Goal: Task Accomplishment & Management: Use online tool/utility

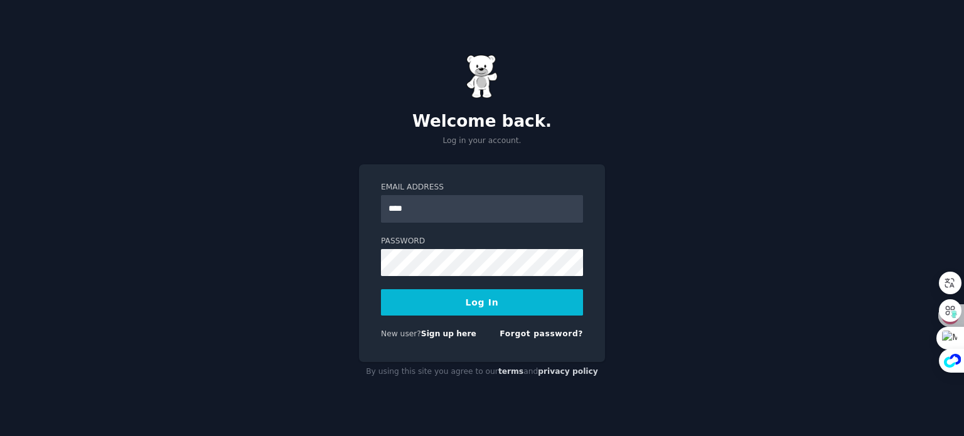
type input "**********"
click at [459, 303] on button "Log In" at bounding box center [482, 302] width 202 height 26
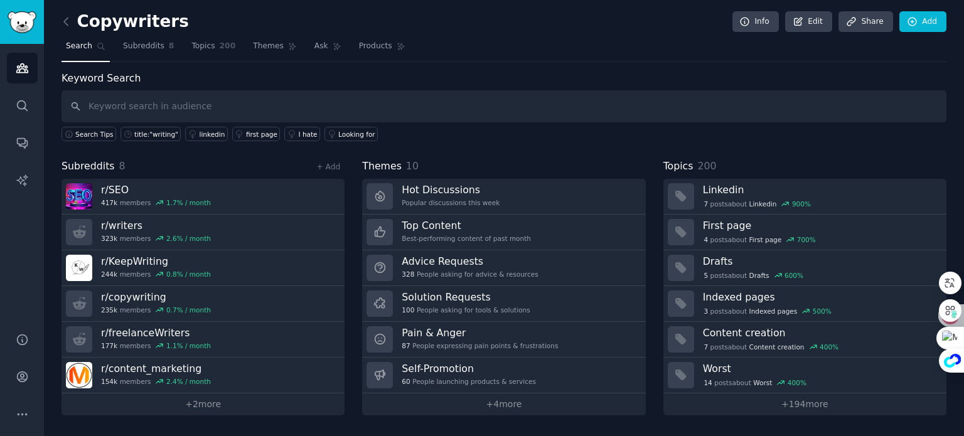
click at [136, 105] on input "text" at bounding box center [503, 106] width 885 height 32
click at [143, 104] on input "text" at bounding box center [503, 106] width 885 height 32
type input "rv, women, car repair"
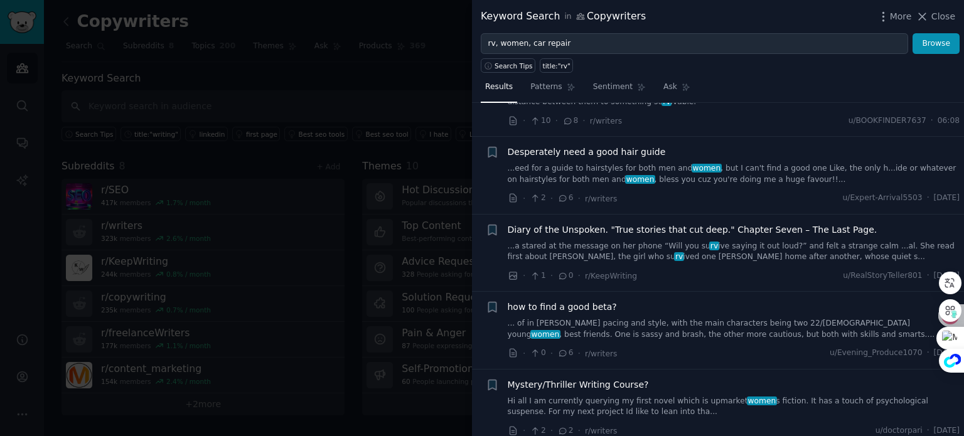
scroll to position [188, 0]
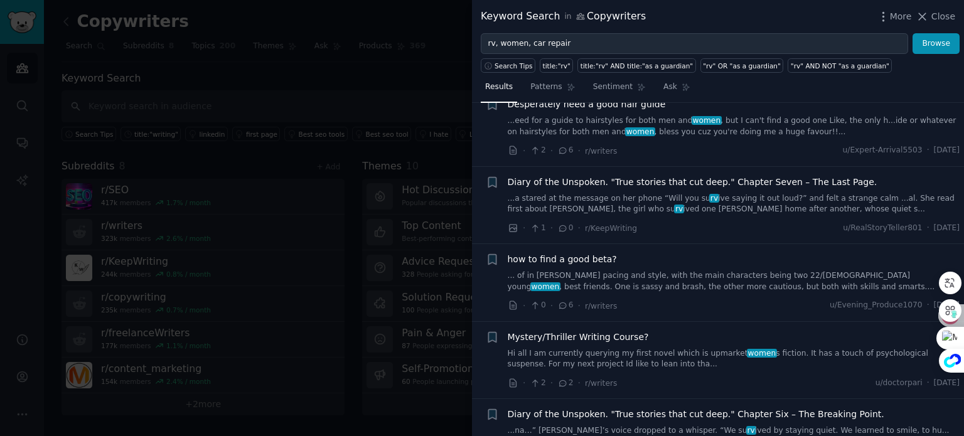
click at [329, 102] on div at bounding box center [482, 218] width 964 height 436
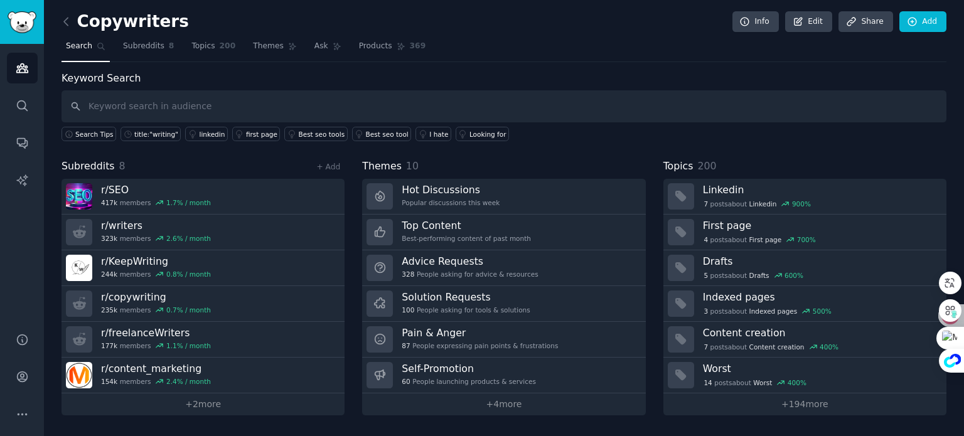
click at [60, 23] on div "Copywriters Info Edit Share Add Search Subreddits 8 Topics 200 Themes Ask Produ…" at bounding box center [504, 218] width 920 height 436
click at [67, 23] on icon at bounding box center [66, 21] width 13 height 13
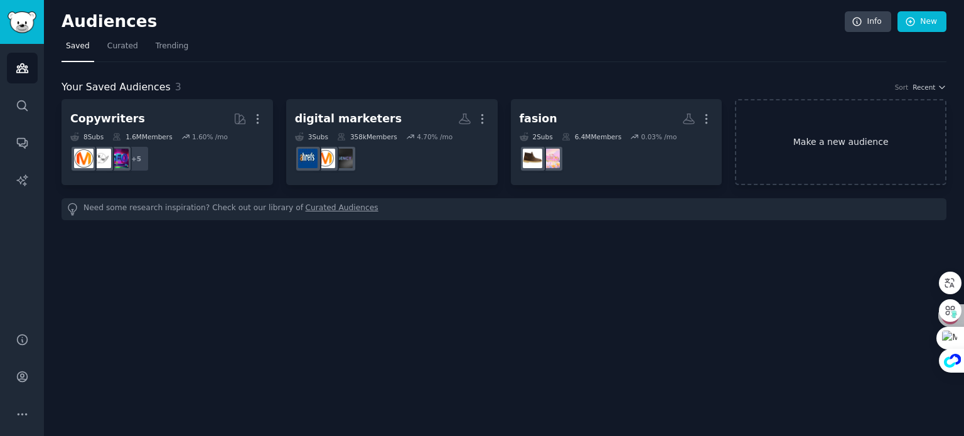
click at [779, 130] on link "Make a new audience" at bounding box center [840, 142] width 211 height 86
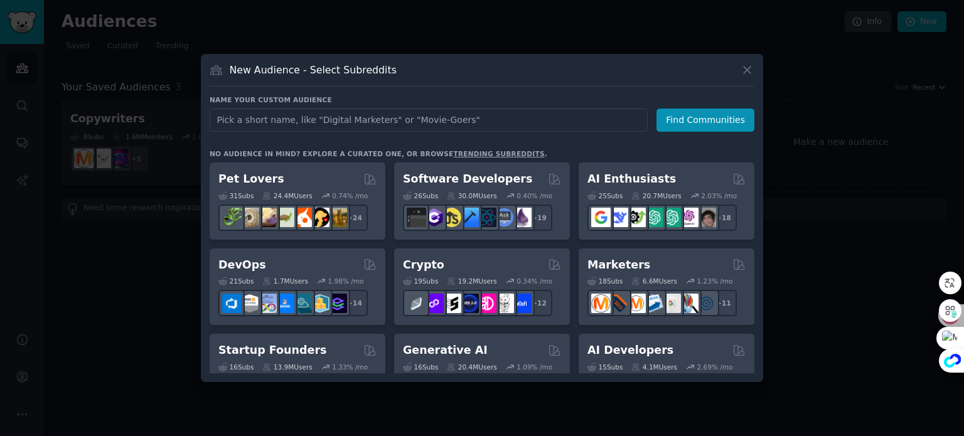
click at [248, 122] on input "text" at bounding box center [429, 120] width 438 height 23
type input "rv, women"
click button "Find Communities" at bounding box center [705, 120] width 98 height 23
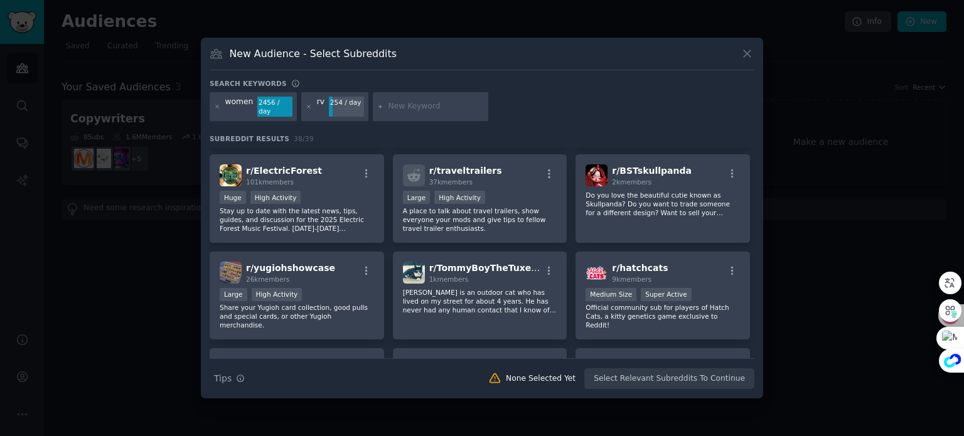
scroll to position [502, 0]
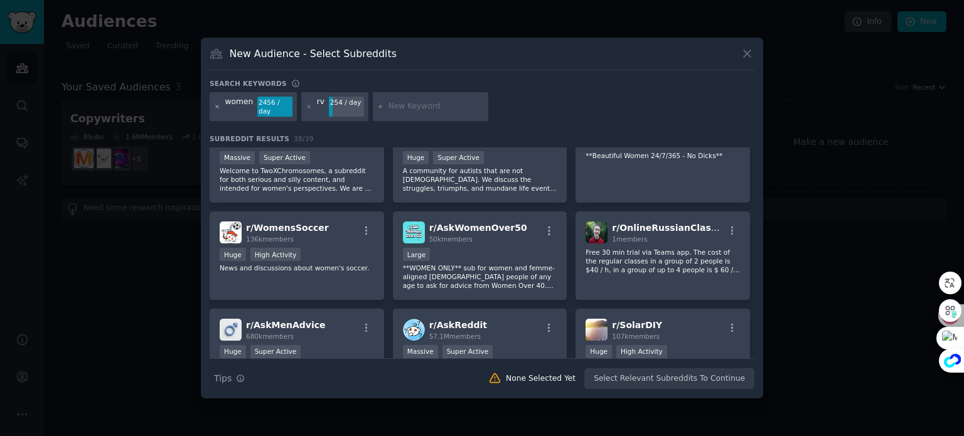
click at [218, 106] on icon at bounding box center [217, 107] width 7 height 7
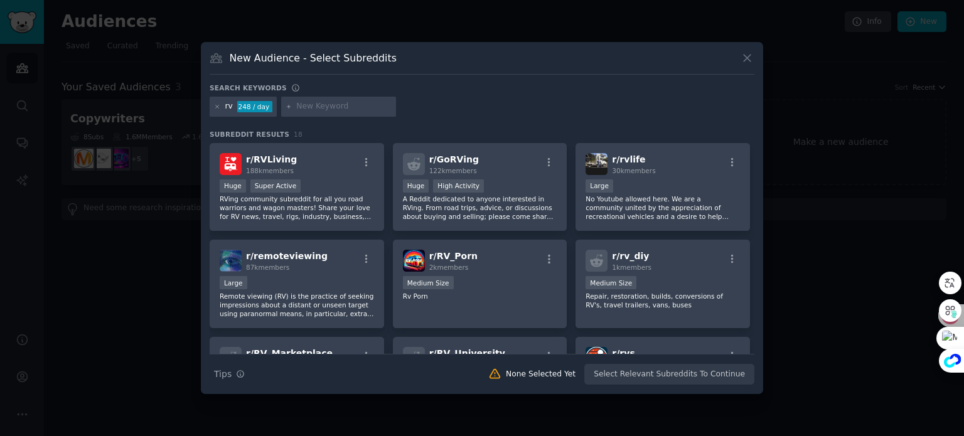
click at [334, 104] on input "text" at bounding box center [343, 106] width 95 height 11
type input "womenrepair"
click at [411, 107] on input "text" at bounding box center [458, 106] width 95 height 11
type input "carfix"
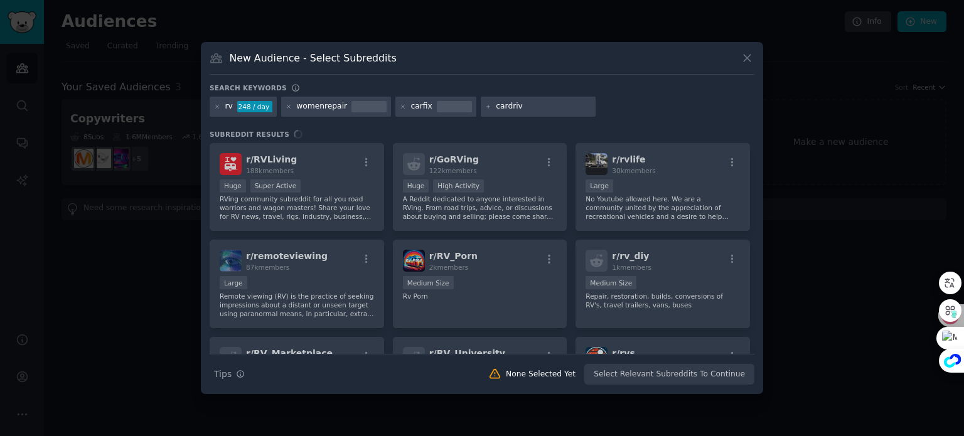
type input "cardrive"
